Goal: Check status: Check status

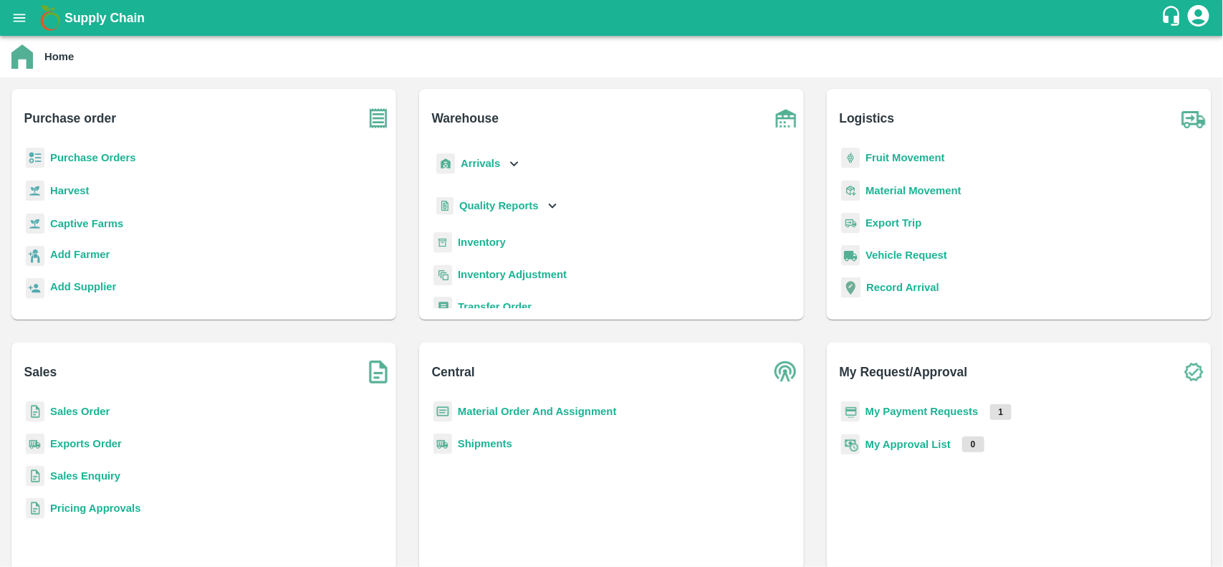
click at [890, 413] on b "My Payment Requests" at bounding box center [921, 410] width 113 height 11
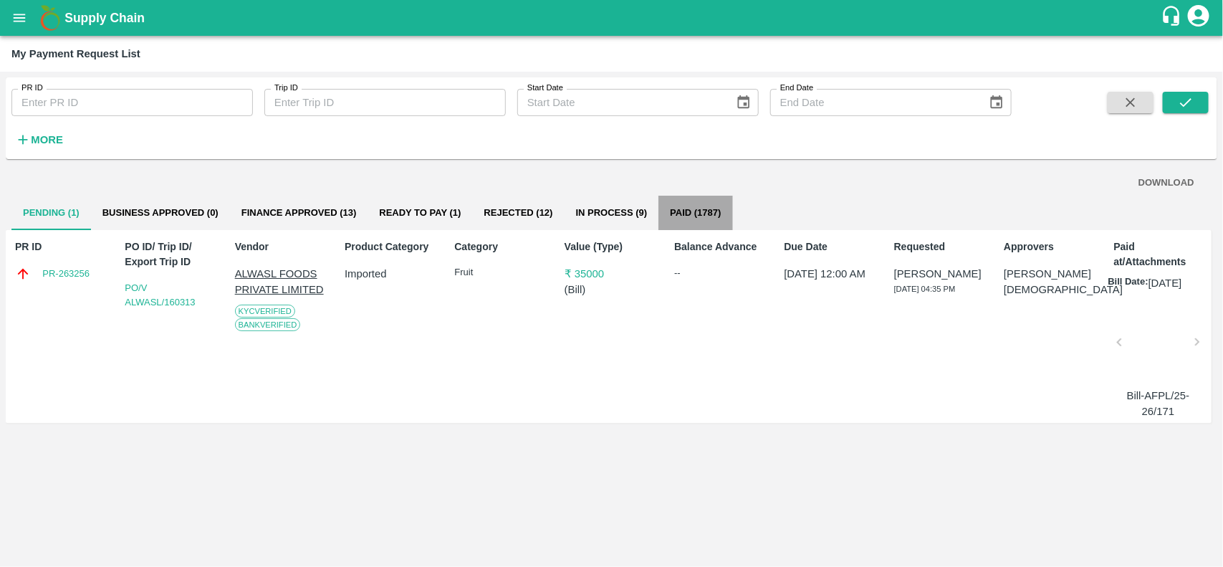
click at [702, 212] on button "Paid (1787)" at bounding box center [695, 213] width 74 height 34
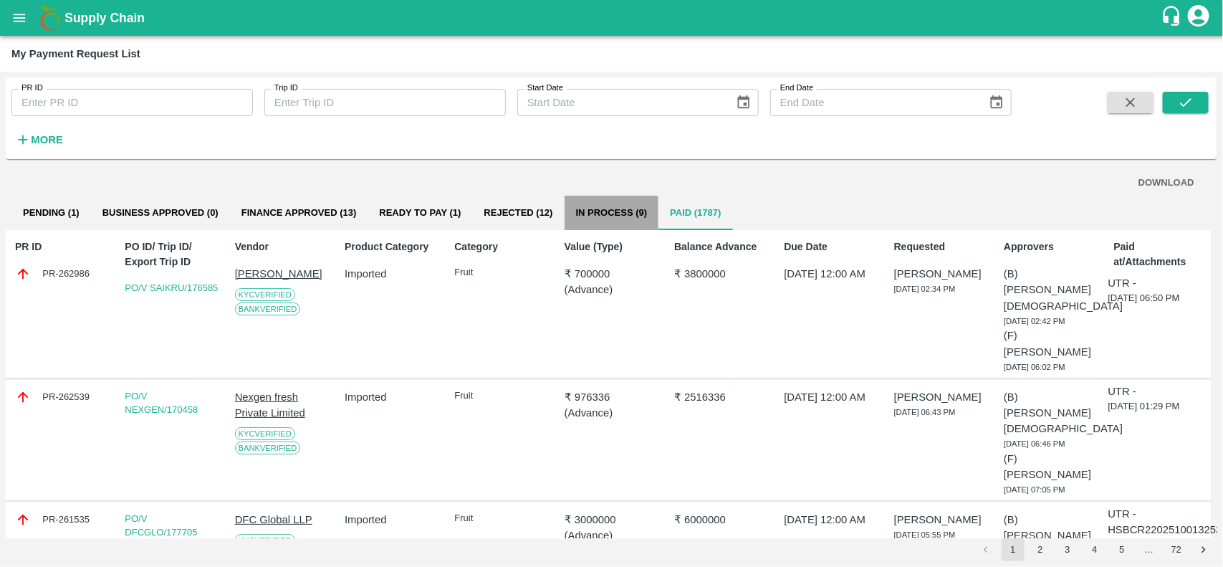
click at [612, 208] on button "In Process (9)" at bounding box center [611, 213] width 95 height 34
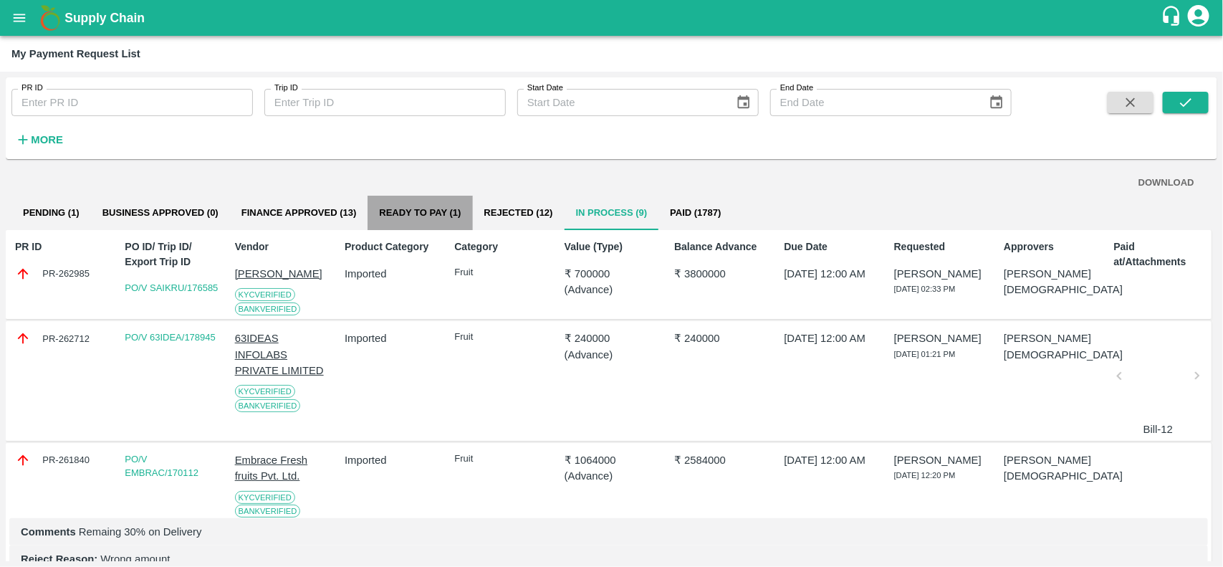
click at [420, 213] on button "Ready To Pay (1)" at bounding box center [419, 213] width 105 height 34
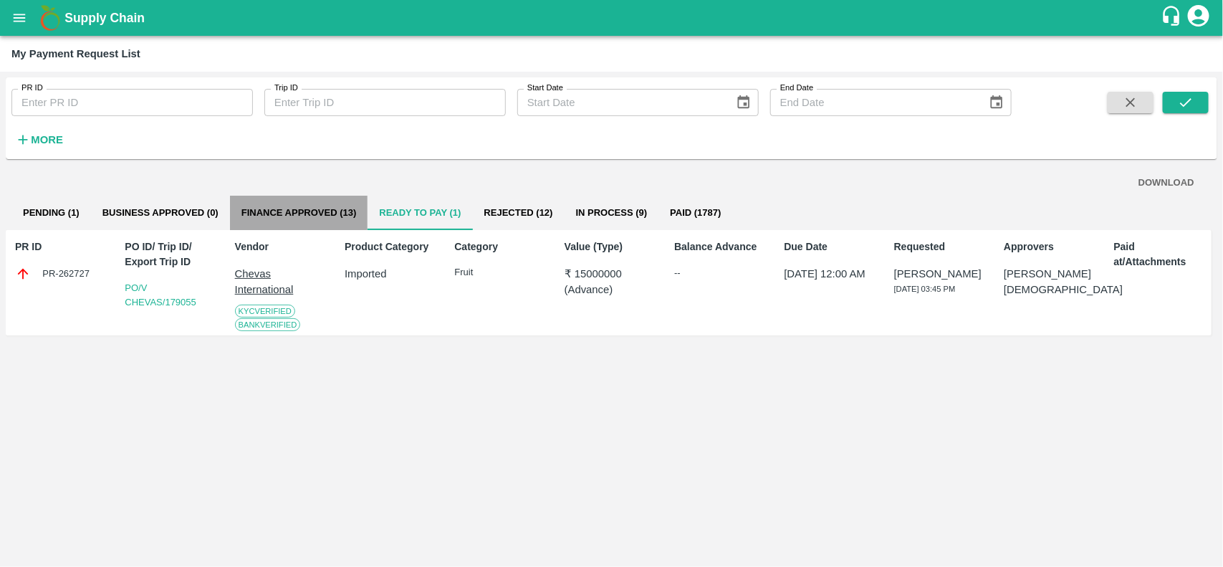
click at [303, 213] on button "Finance Approved (13)" at bounding box center [299, 213] width 138 height 34
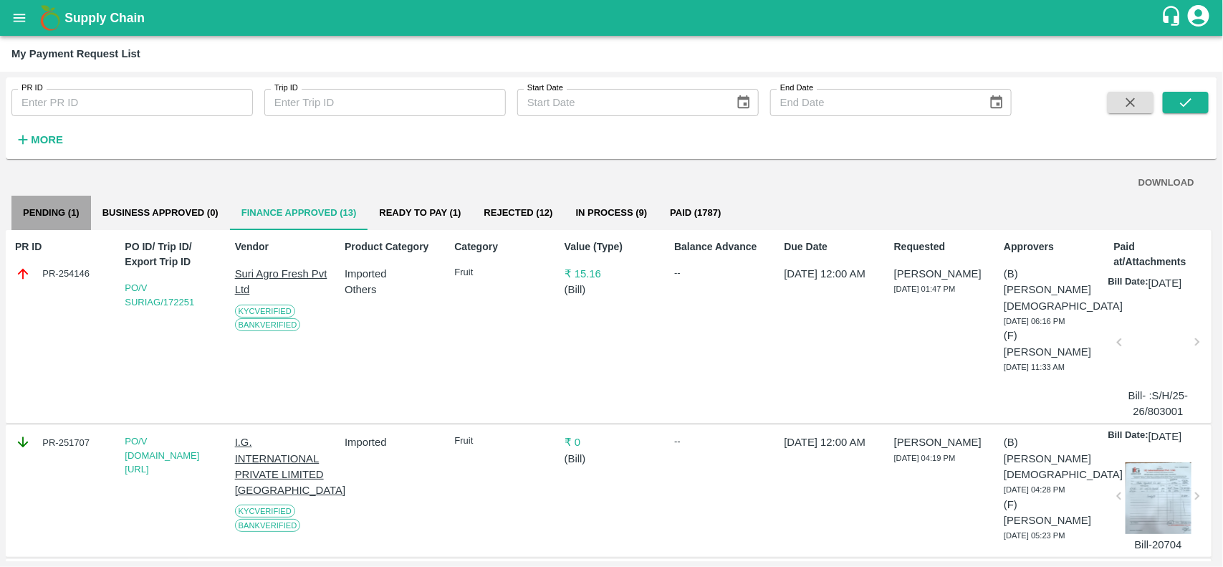
click at [69, 217] on button "Pending (1)" at bounding box center [51, 213] width 80 height 34
